Goal: Task Accomplishment & Management: Use online tool/utility

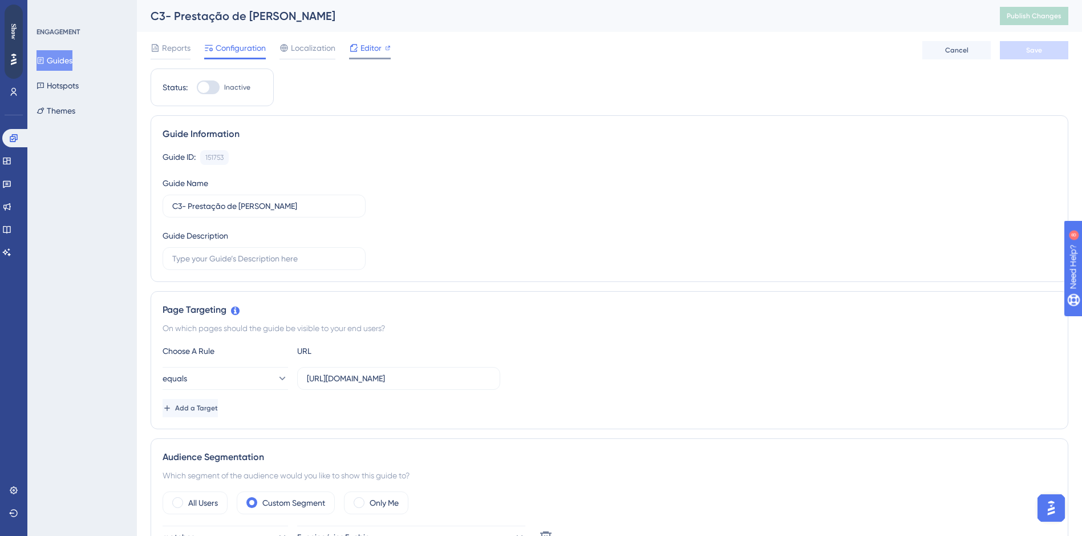
click at [370, 46] on span "Editor" at bounding box center [370, 48] width 21 height 14
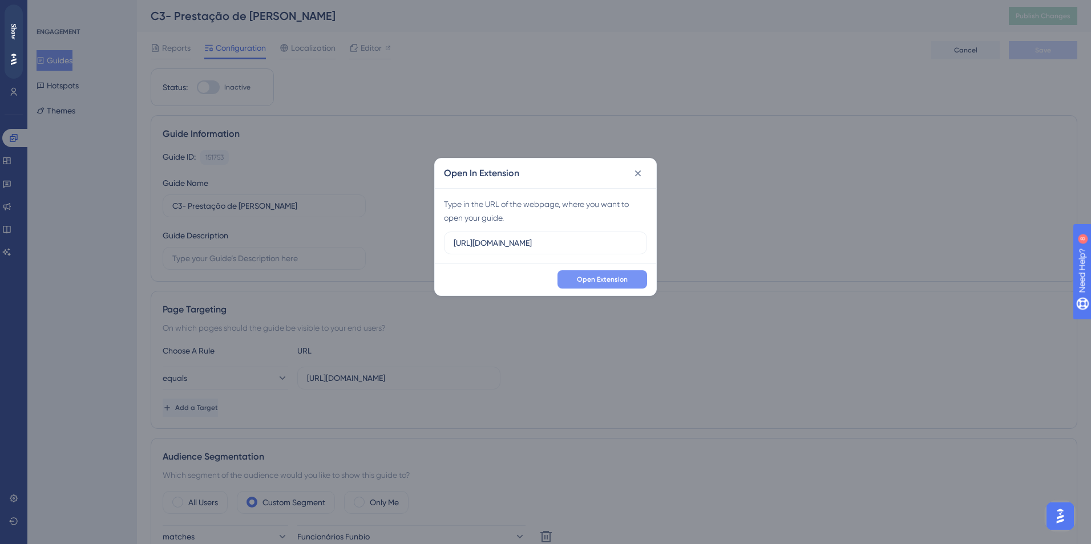
click at [597, 281] on span "Open Extension" at bounding box center [602, 279] width 51 height 9
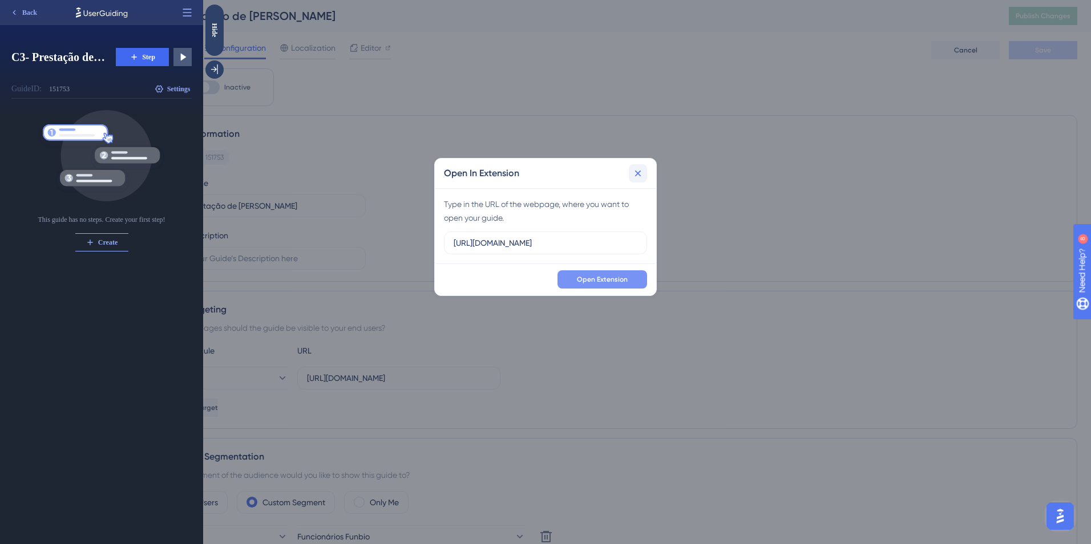
click at [642, 172] on icon at bounding box center [637, 173] width 11 height 11
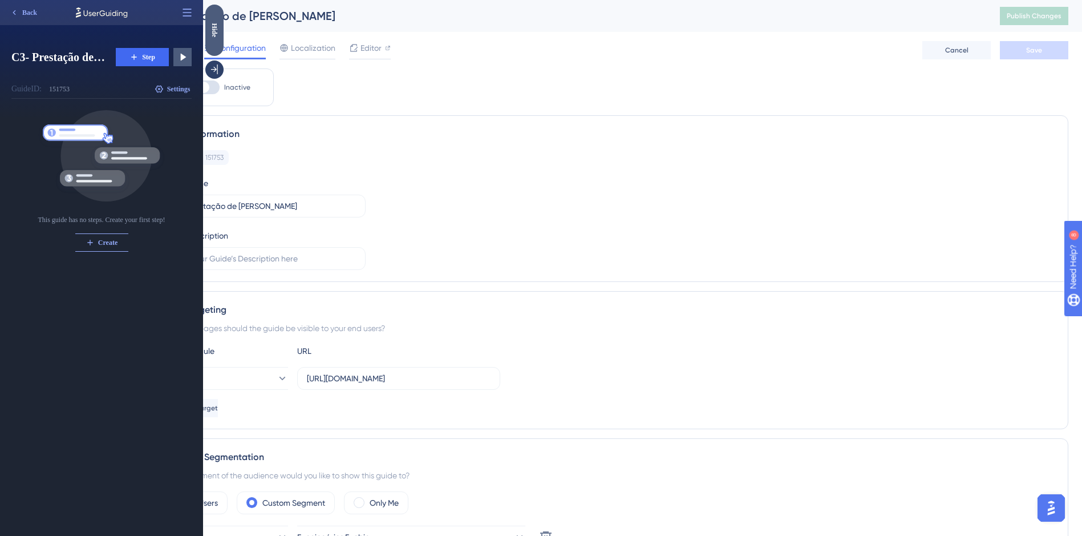
click at [216, 30] on div "Hide" at bounding box center [214, 30] width 18 height 14
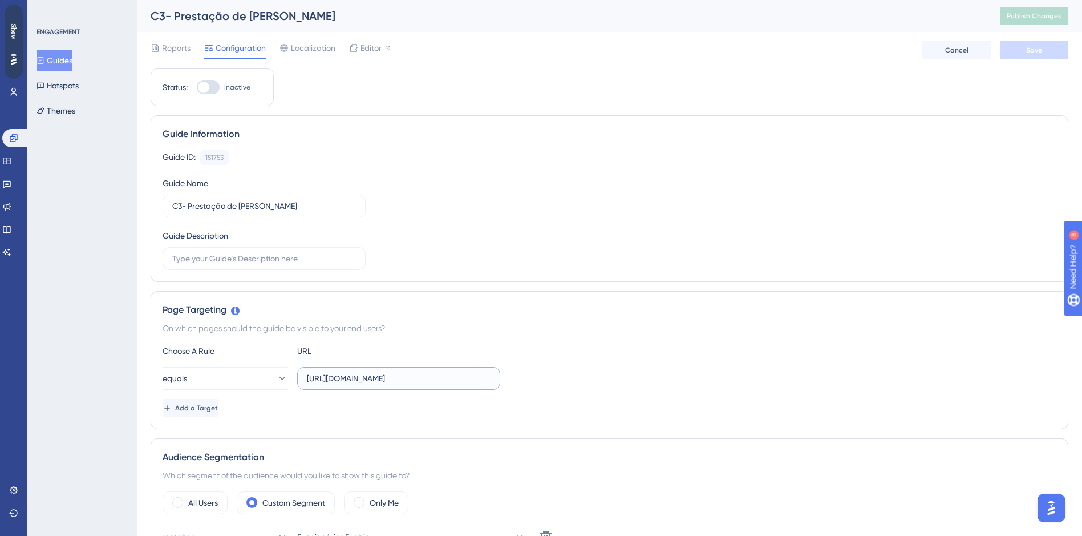
click at [465, 377] on input "https://c3dev.cerebro.org.br/prestacao-contas/especifico/lista-despesas?idobjet…" at bounding box center [399, 378] width 184 height 13
click at [494, 378] on label "https://c3dev.cerebro.org.br/prestacao-contas/especifico/lista-despesas?idobjet…" at bounding box center [398, 378] width 203 height 23
click at [560, 365] on div "Choose A Rule URL equals https://c3dev.cerebro.org.br/prestacao-contas/especifi…" at bounding box center [610, 380] width 894 height 73
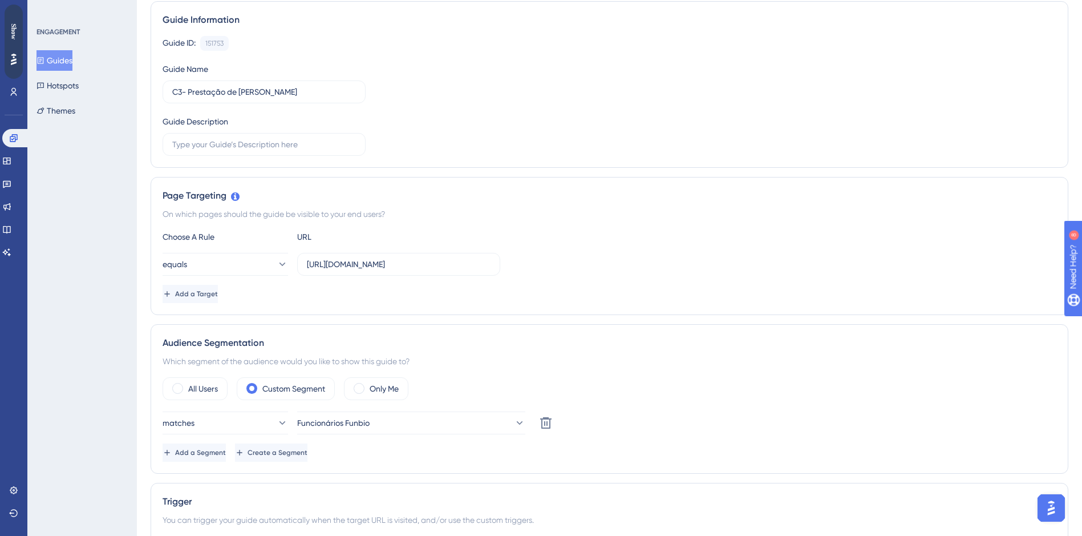
scroll to position [0, 0]
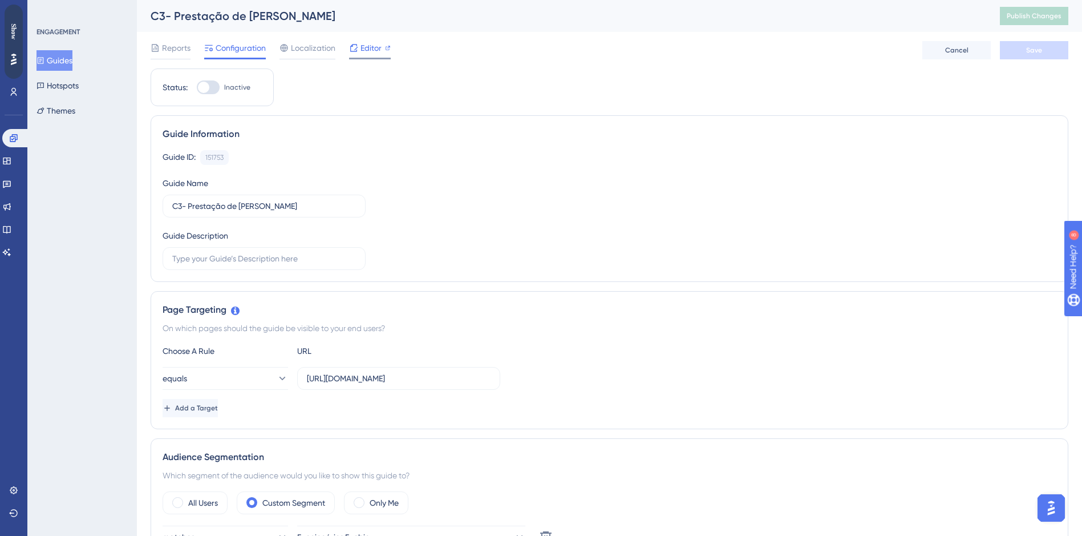
click at [352, 53] on div at bounding box center [353, 48] width 9 height 14
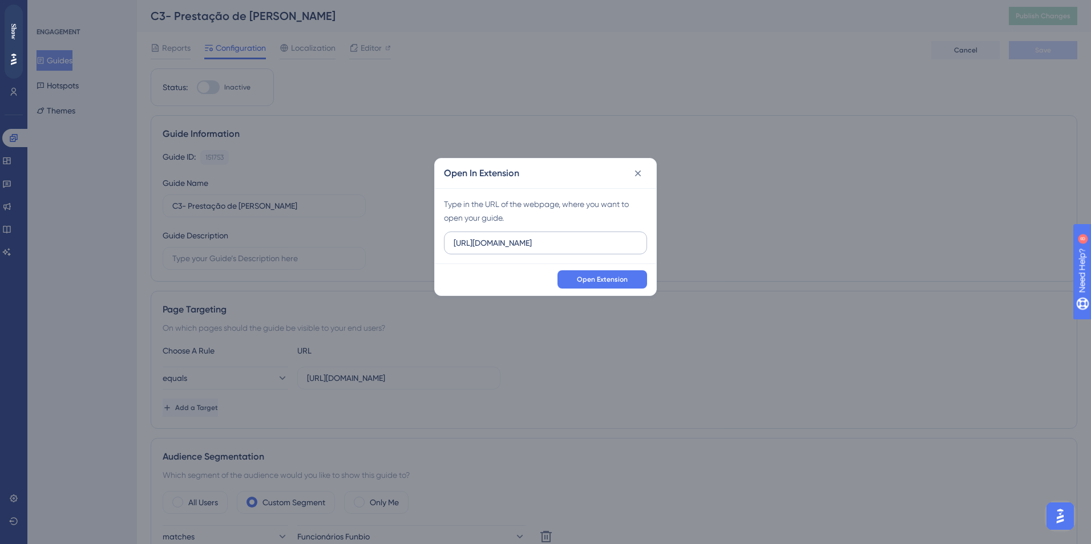
drag, startPoint x: 493, startPoint y: 244, endPoint x: 505, endPoint y: 245, distance: 12.1
click at [505, 245] on input "https://c3hom.cerebro.org.br" at bounding box center [545, 243] width 184 height 13
type input "https://c3dev.cerebro.org.br"
click at [582, 281] on span "Open Extension" at bounding box center [602, 279] width 51 height 9
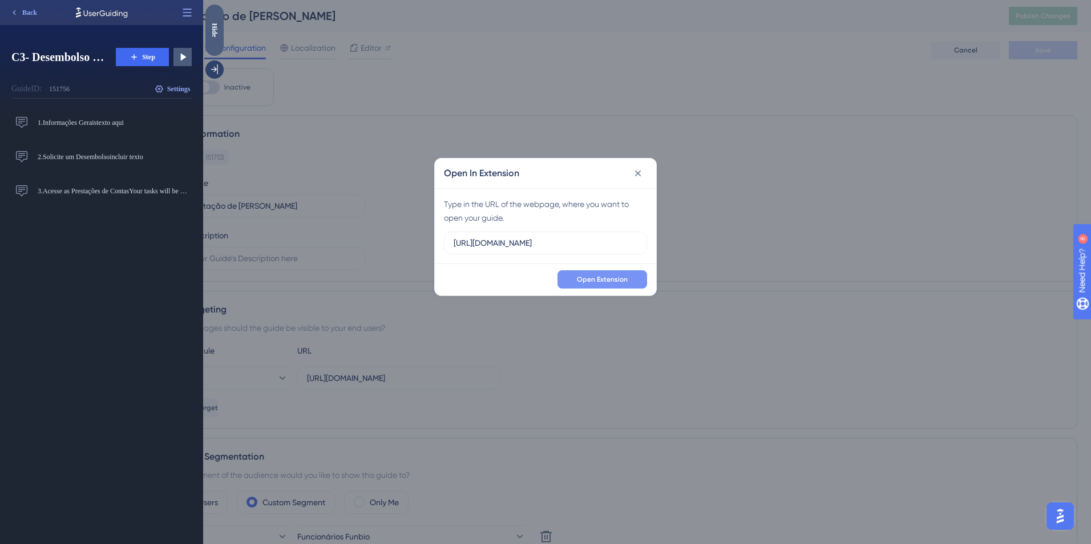
click at [218, 23] on div "Hide" at bounding box center [214, 30] width 18 height 14
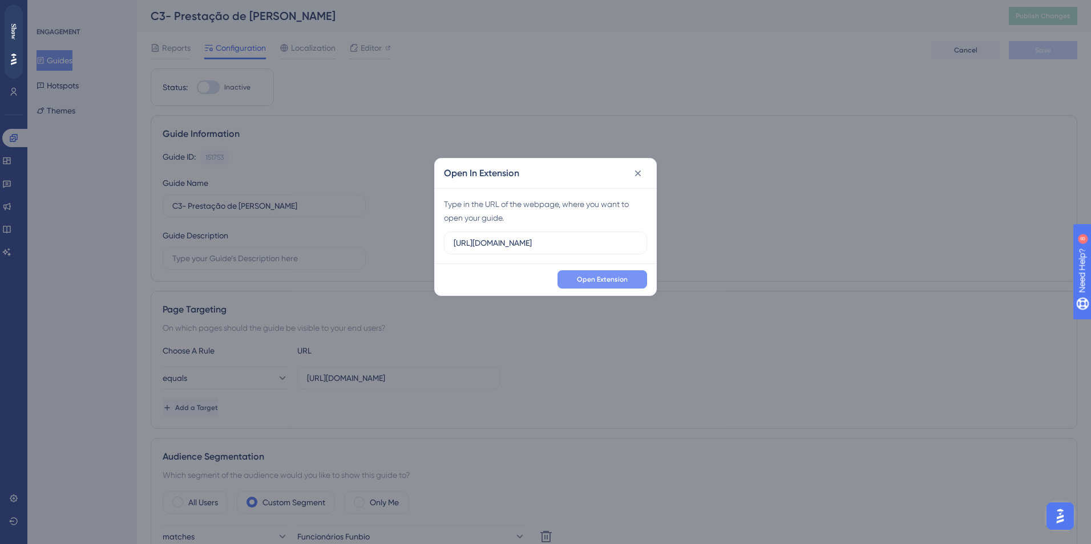
click at [329, 80] on div "Open In Extension Type in the URL of the webpage, where you want to open your g…" at bounding box center [545, 272] width 1091 height 544
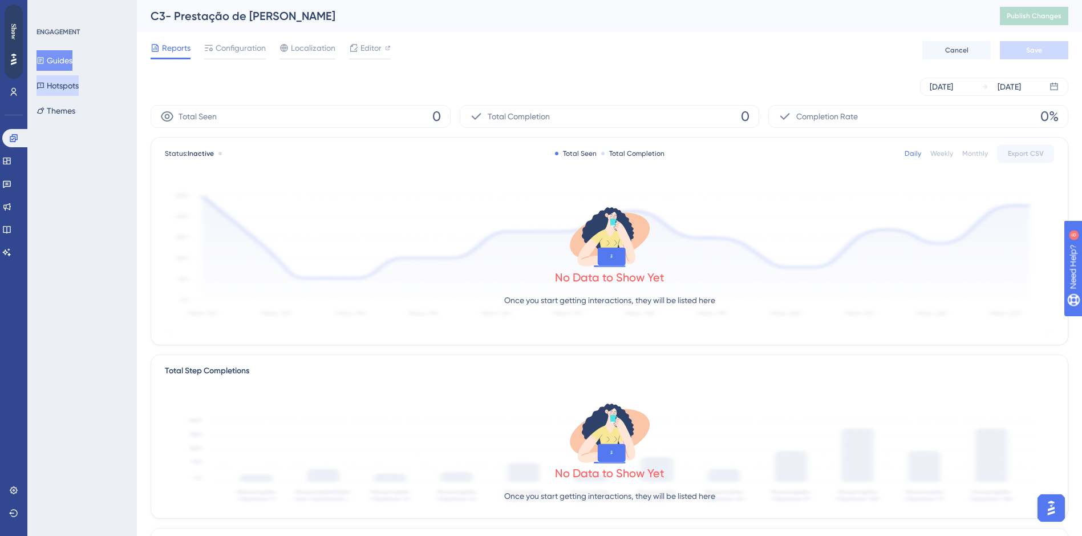
click at [69, 85] on button "Hotspots" at bounding box center [58, 85] width 42 height 21
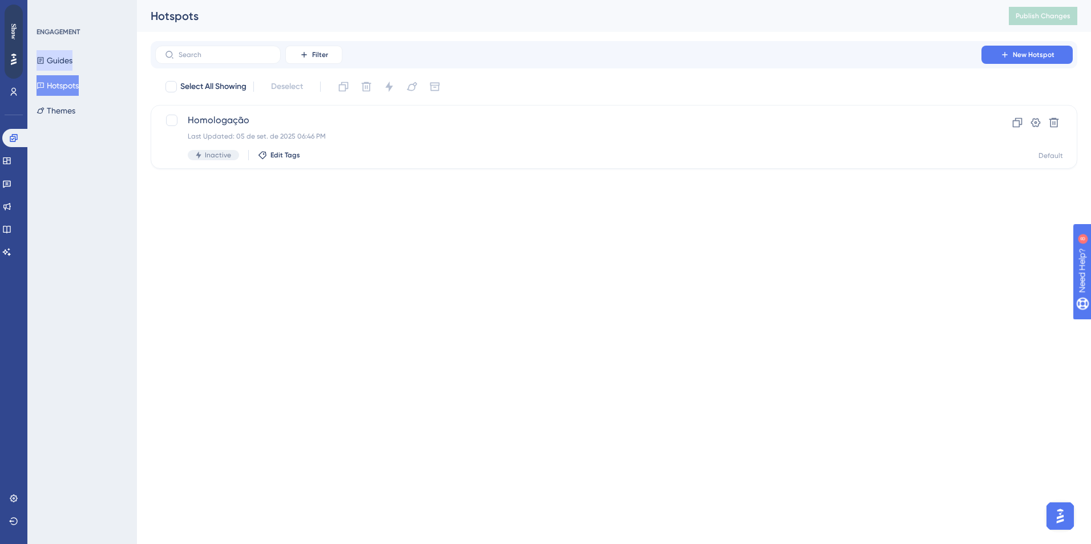
click at [68, 61] on button "Guides" at bounding box center [55, 60] width 36 height 21
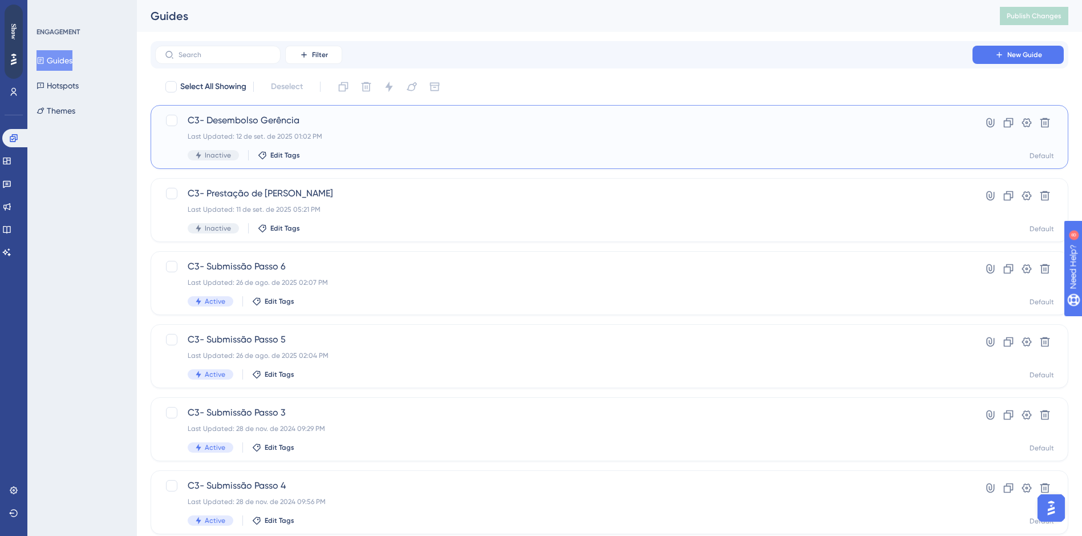
click at [375, 130] on div "C3- Desembolso Gerência Last Updated: 12 de set. de 2025 01:02 PM Inactive Edit…" at bounding box center [564, 137] width 752 height 47
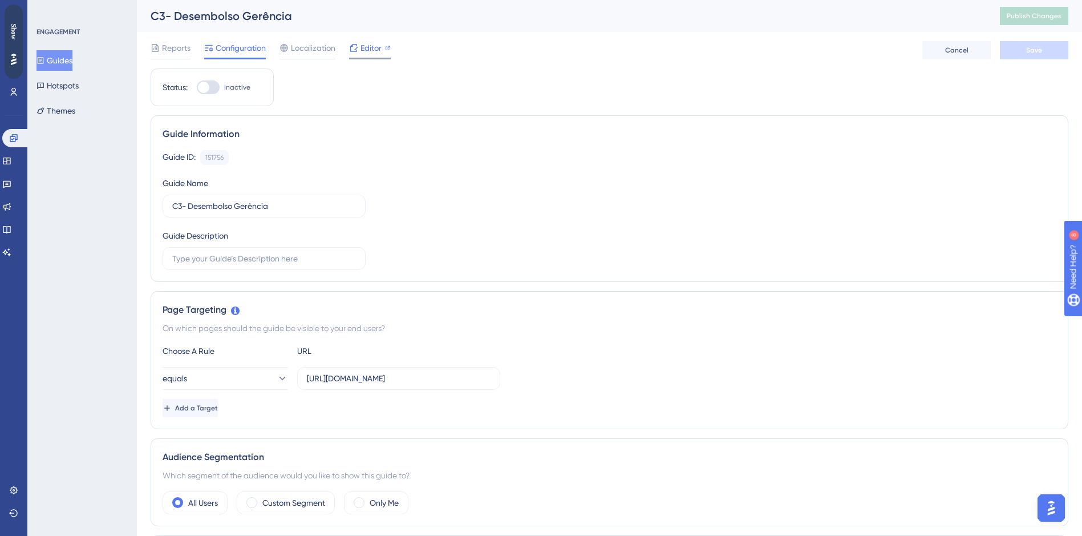
click at [362, 52] on span "Editor" at bounding box center [370, 48] width 21 height 14
